Goal: Transaction & Acquisition: Purchase product/service

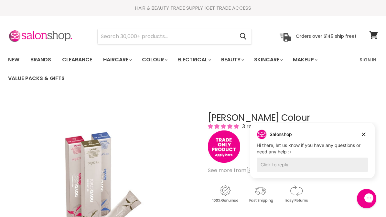
click at [187, 37] on input "Search" at bounding box center [166, 36] width 137 height 15
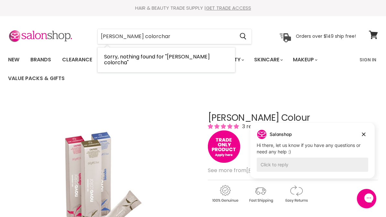
type input "[PERSON_NAME] colorchart"
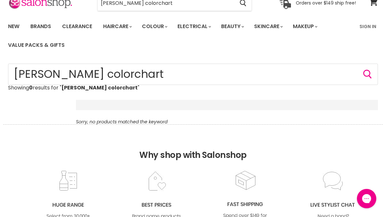
scroll to position [27, 0]
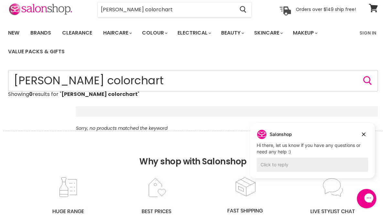
click at [100, 79] on input "[PERSON_NAME] colorchart" at bounding box center [193, 80] width 370 height 21
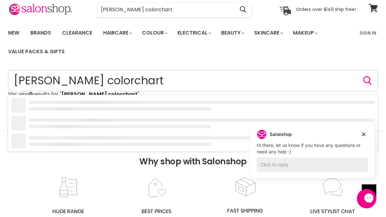
scroll to position [27, 0]
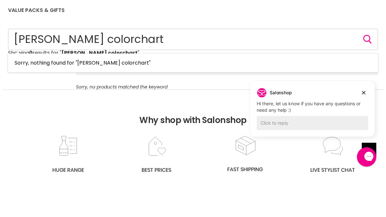
click at [99, 71] on input "[PERSON_NAME] colorchart" at bounding box center [193, 81] width 370 height 21
click at [98, 71] on input "[PERSON_NAME] colorchart" at bounding box center [193, 81] width 370 height 21
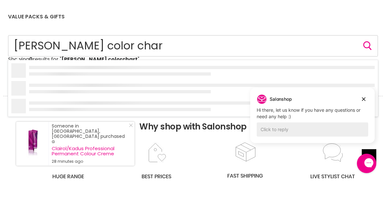
type input "Delorenzo color chart"
